Goal: Information Seeking & Learning: Find specific fact

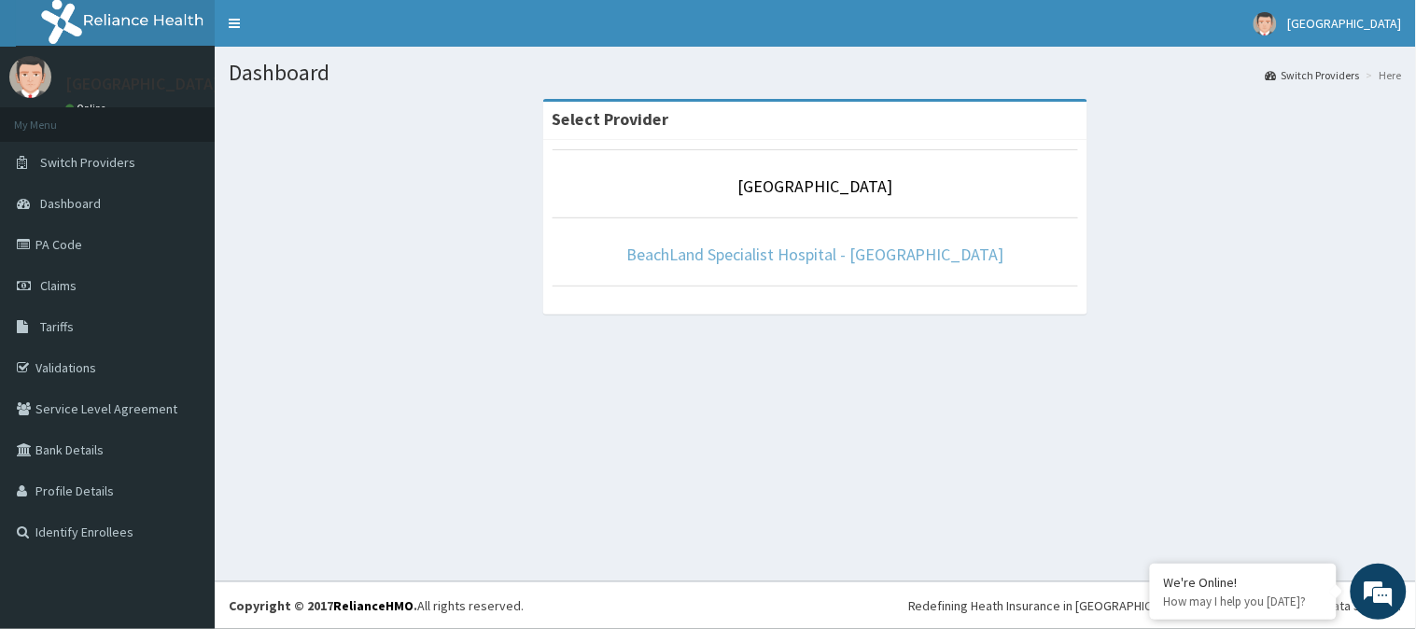
click at [768, 255] on link "BeachLand Specialist Hospital - [GEOGRAPHIC_DATA]" at bounding box center [815, 254] width 378 height 21
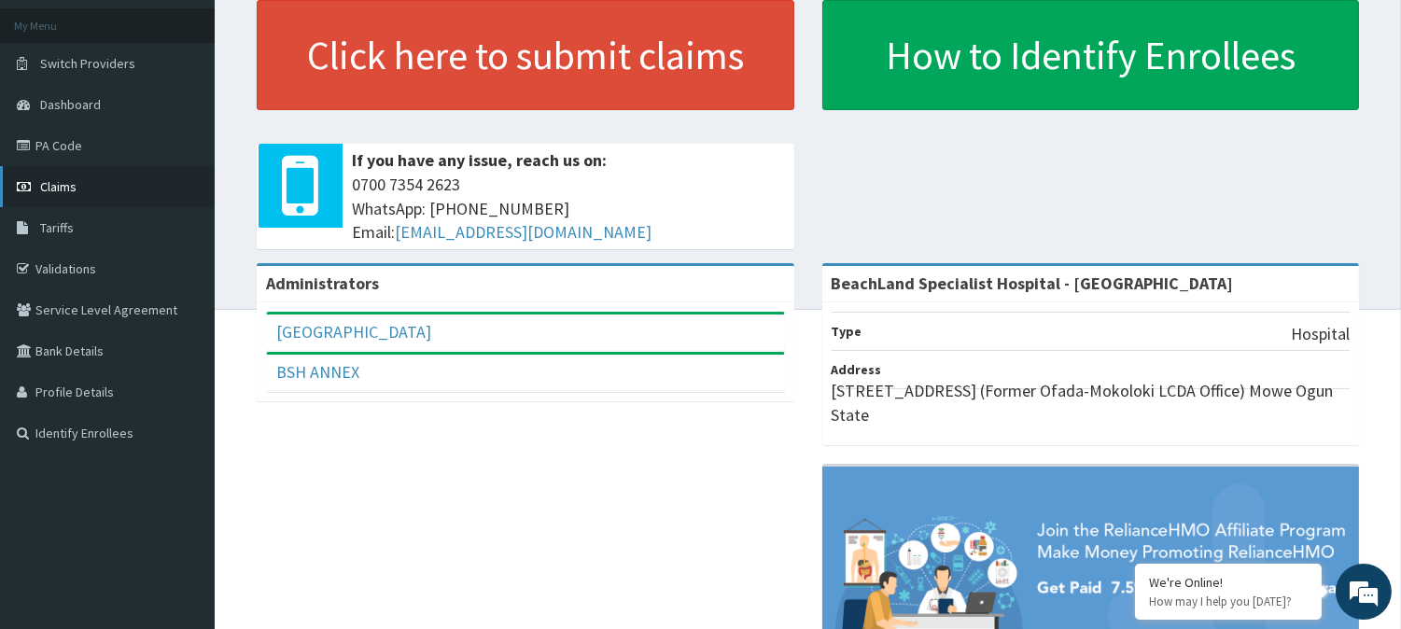
scroll to position [104, 0]
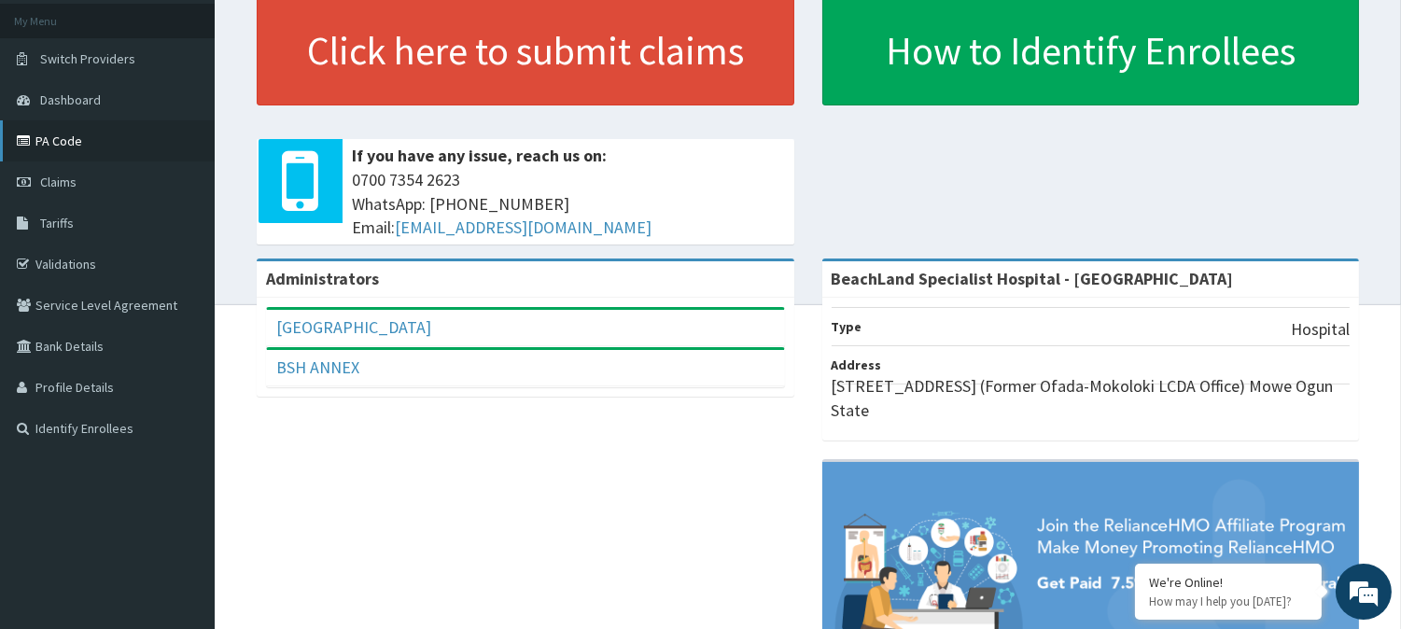
click at [84, 145] on link "PA Code" at bounding box center [107, 140] width 215 height 41
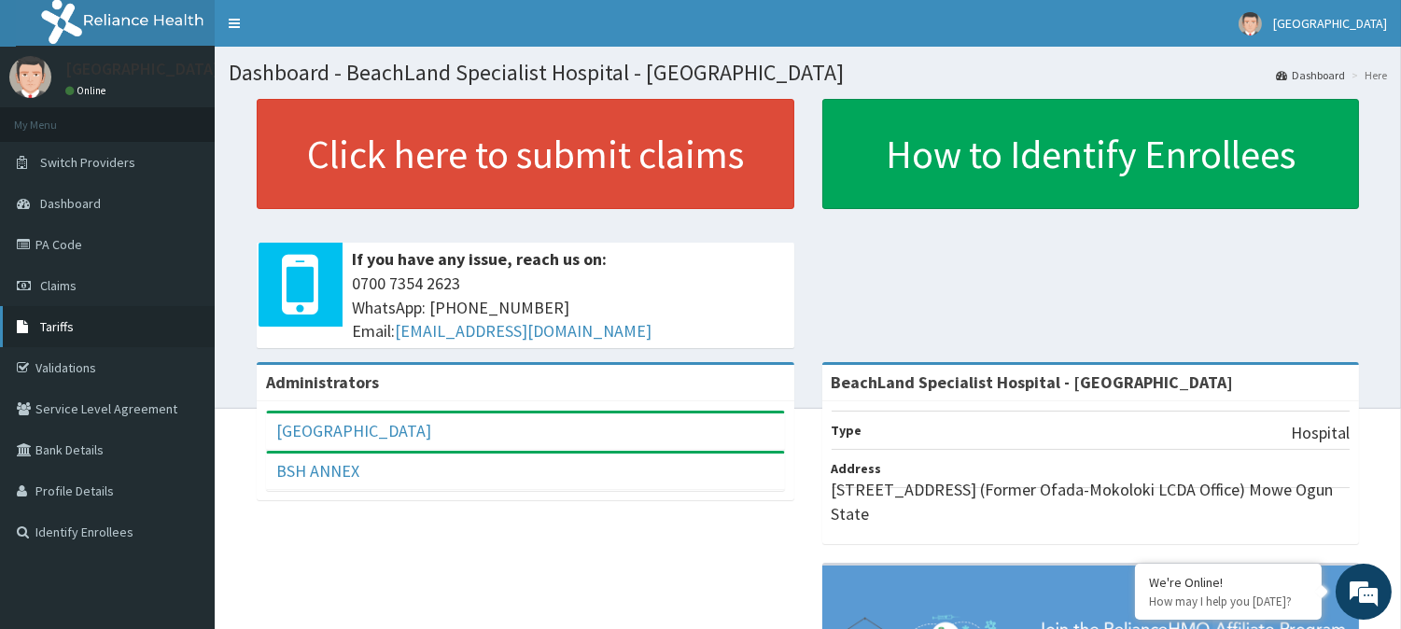
click at [69, 325] on span "Tariffs" at bounding box center [57, 326] width 34 height 17
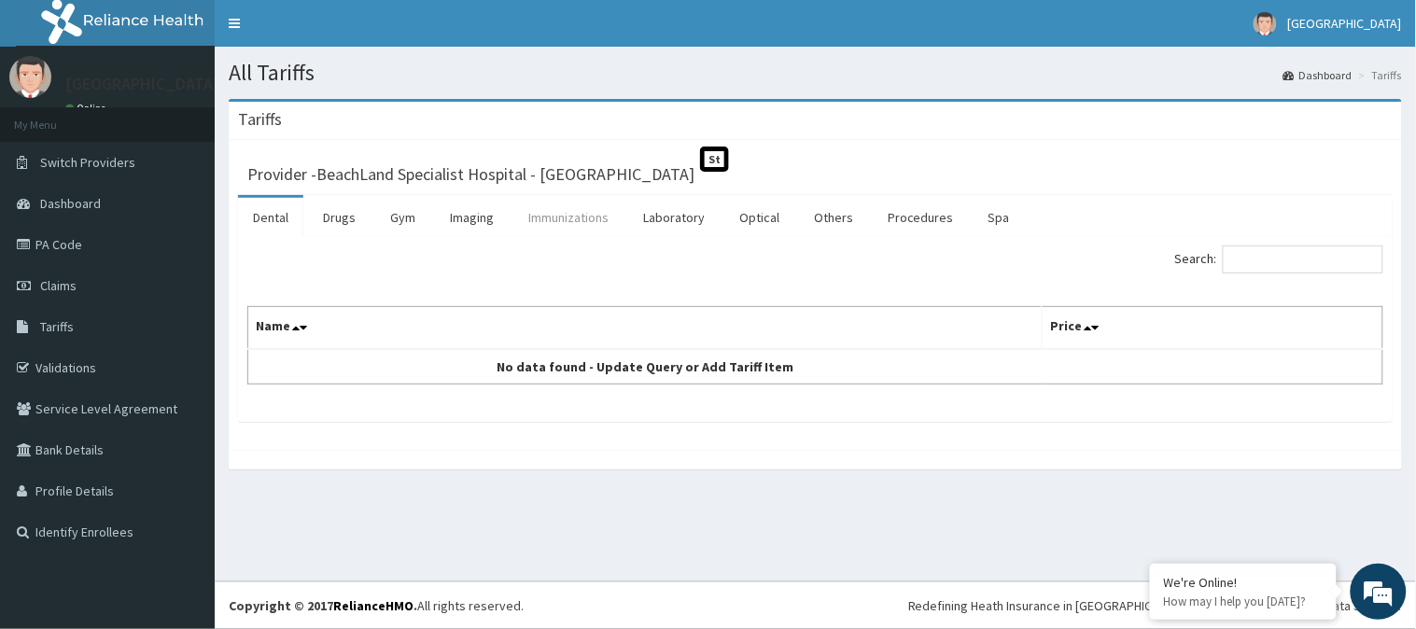
click at [593, 218] on link "Immunizations" at bounding box center [568, 217] width 110 height 39
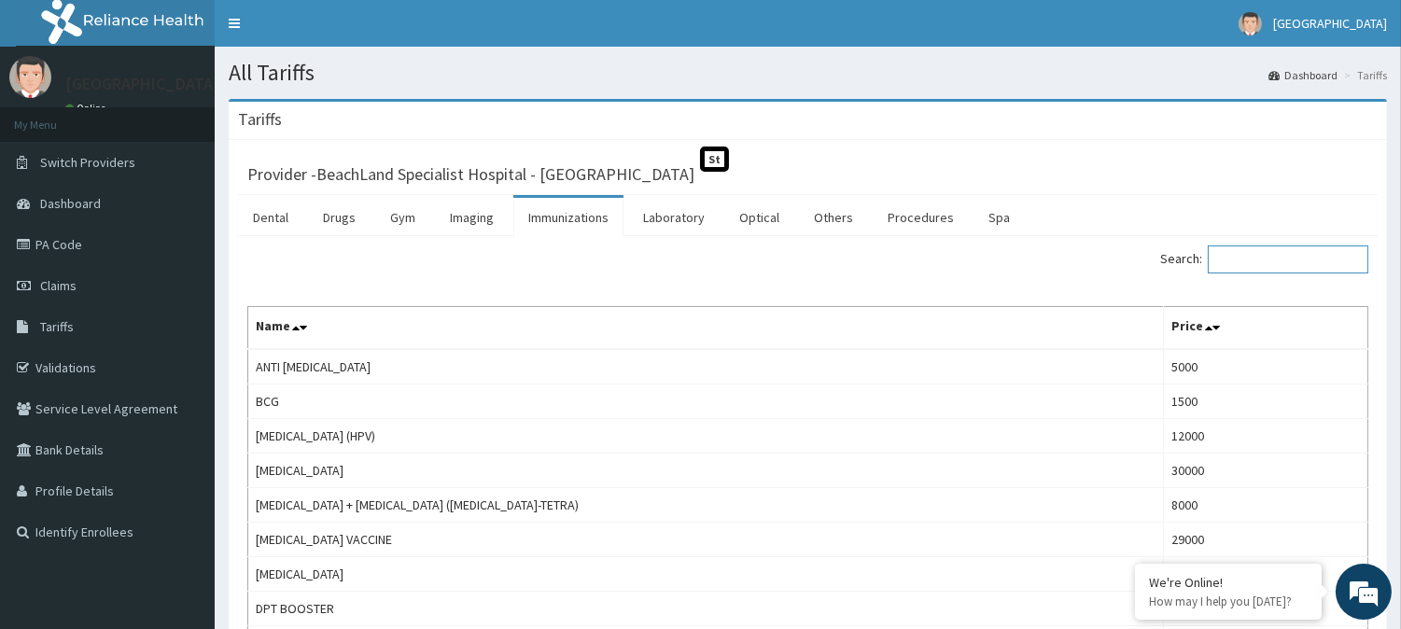
click at [1268, 267] on input "Search:" at bounding box center [1288, 260] width 161 height 28
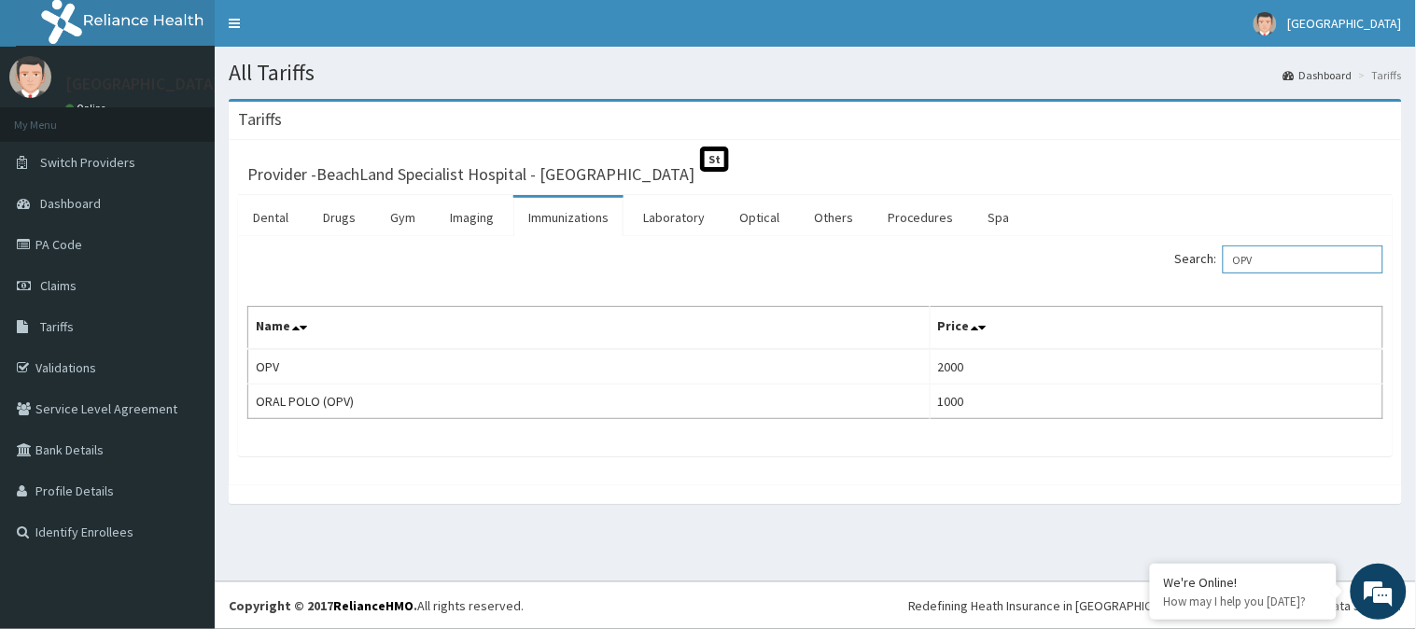
drag, startPoint x: 1284, startPoint y: 259, endPoint x: 1228, endPoint y: 260, distance: 56.9
click at [1228, 260] on label "Search: OPV" at bounding box center [1279, 260] width 208 height 28
drag, startPoint x: 1283, startPoint y: 261, endPoint x: 1204, endPoint y: 264, distance: 78.5
click at [1204, 264] on label "Search: PENTA" at bounding box center [1279, 260] width 208 height 28
drag, startPoint x: 1275, startPoint y: 257, endPoint x: 1239, endPoint y: 262, distance: 36.8
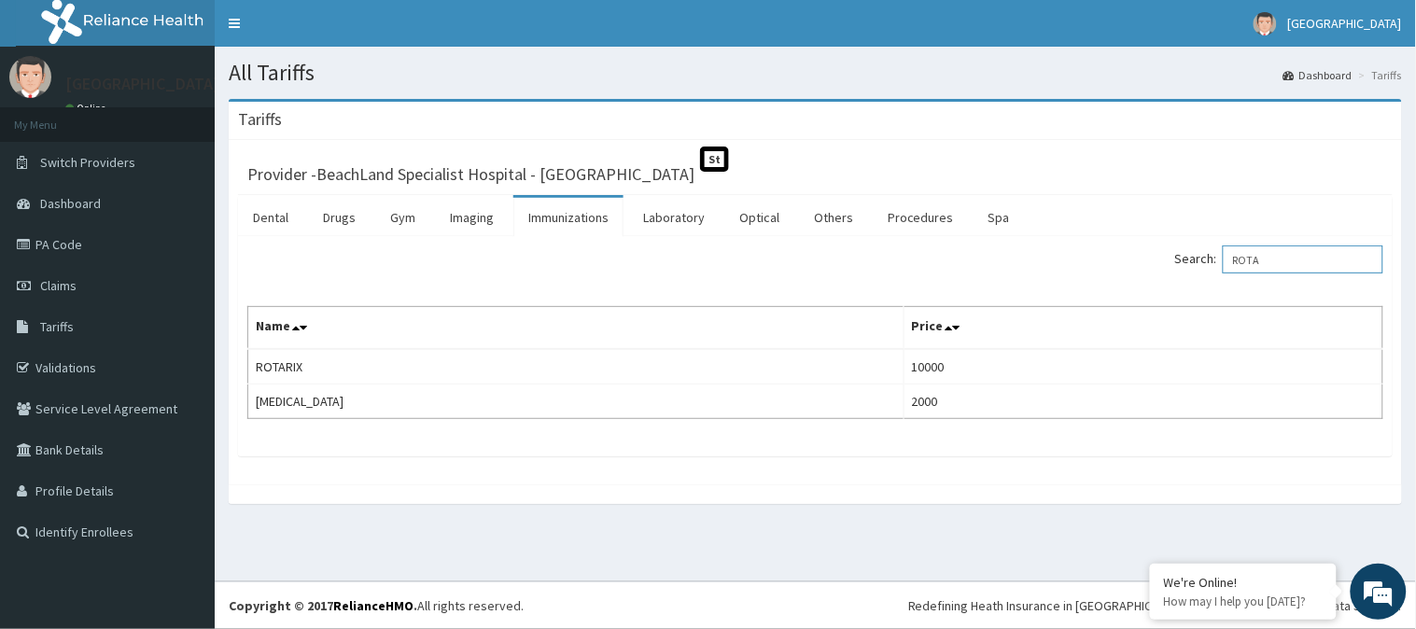
click at [1239, 262] on input "ROTA" at bounding box center [1303, 260] width 161 height 28
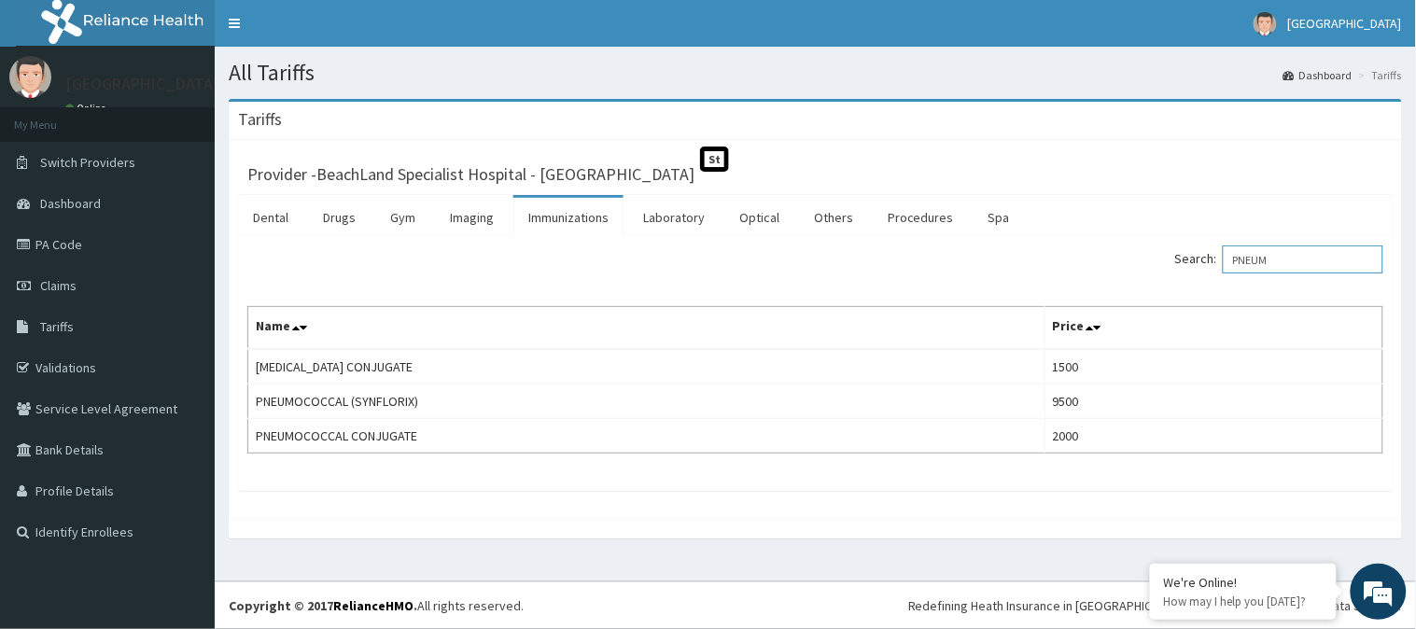
type input "PNEUM"
